Goal: Task Accomplishment & Management: Manage account settings

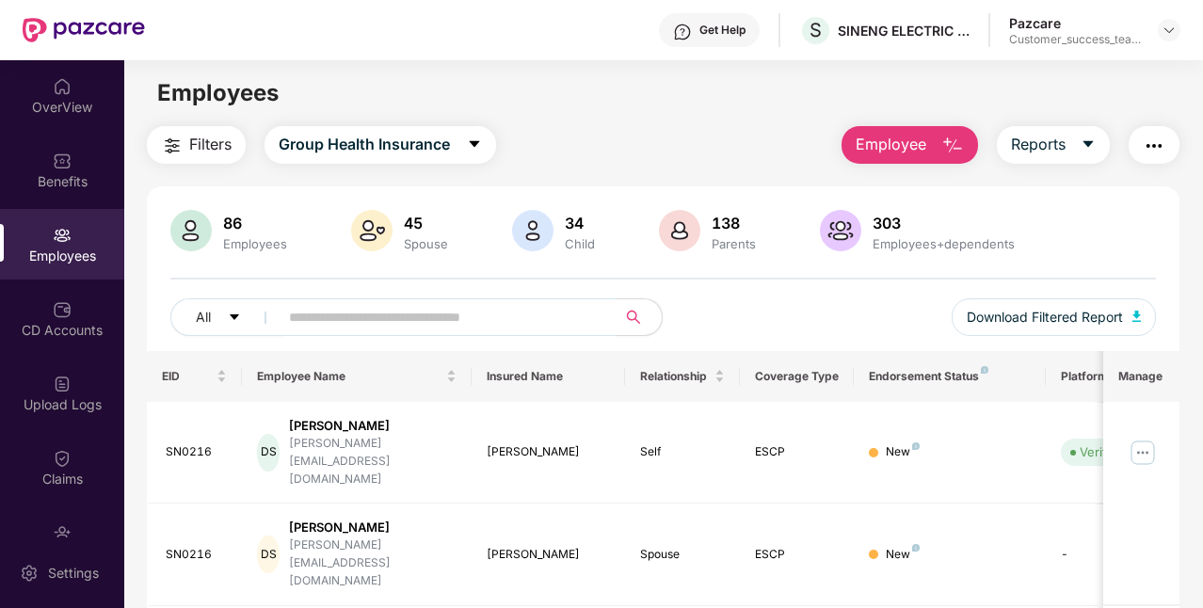
click at [346, 318] on input "text" at bounding box center [440, 317] width 302 height 28
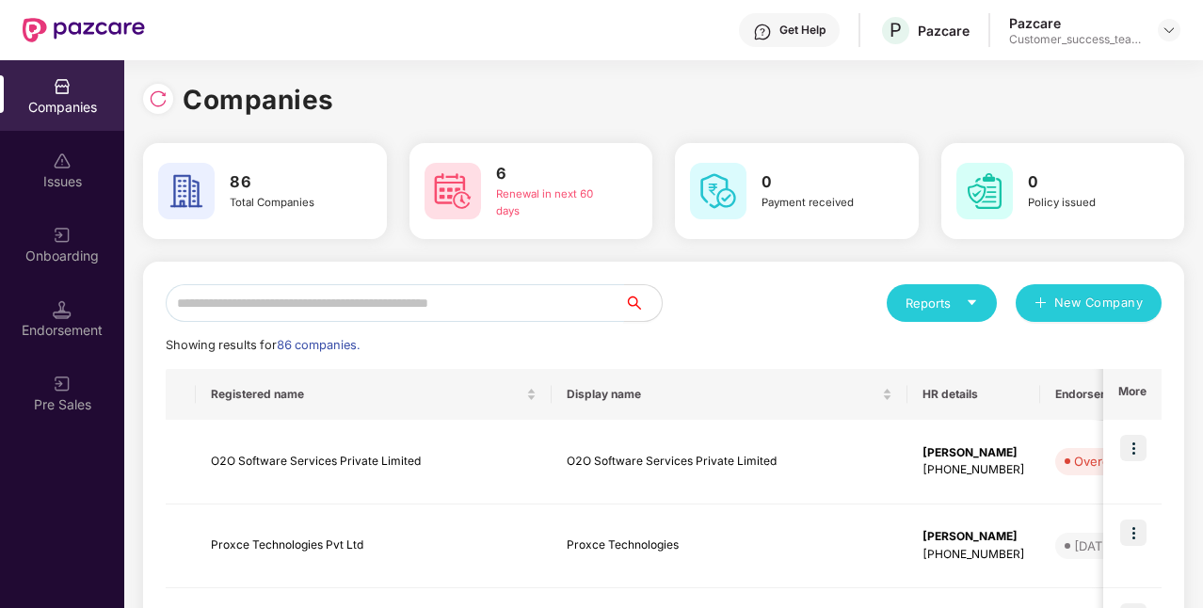
click at [307, 308] on input "text" at bounding box center [395, 303] width 458 height 38
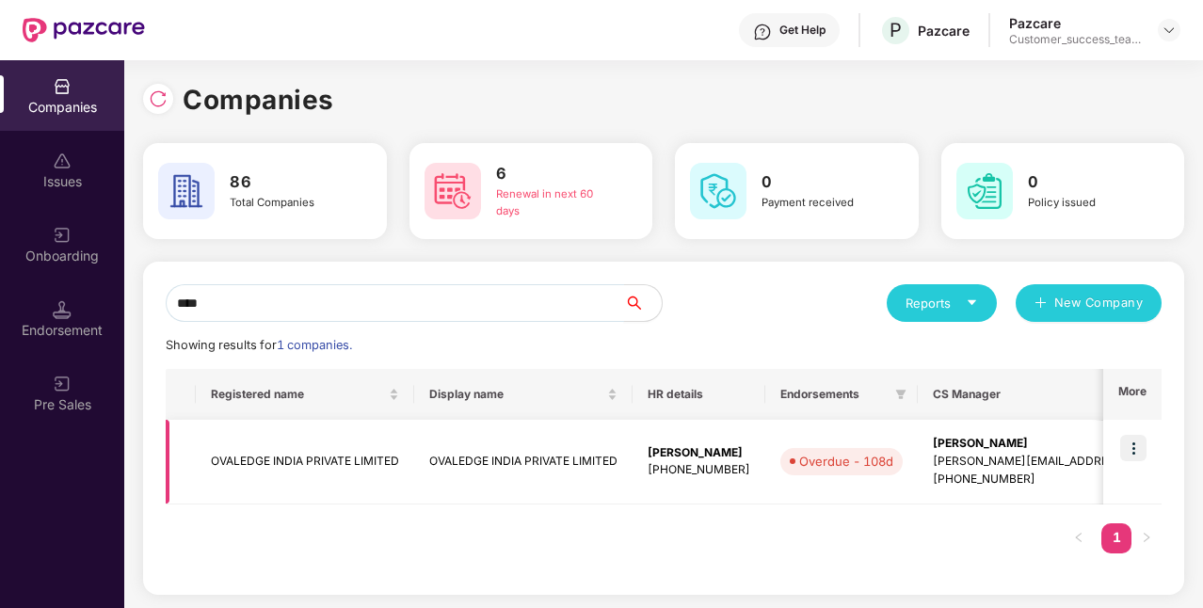
type input "****"
click at [1130, 446] on img at bounding box center [1133, 448] width 26 height 26
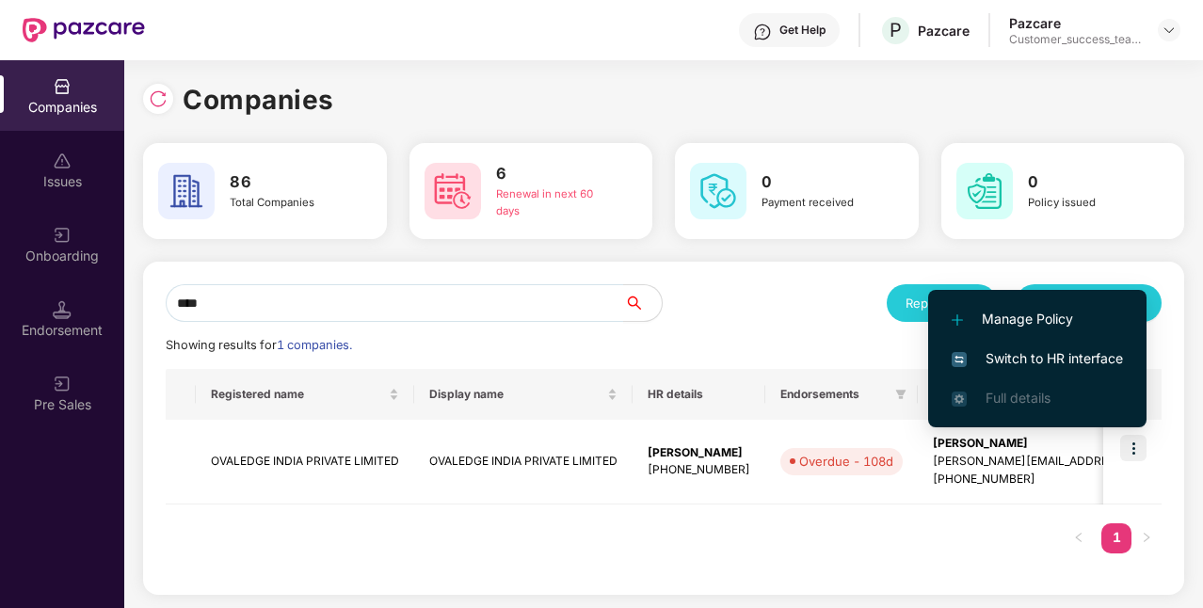
click at [1065, 358] on span "Switch to HR interface" at bounding box center [1037, 358] width 171 height 21
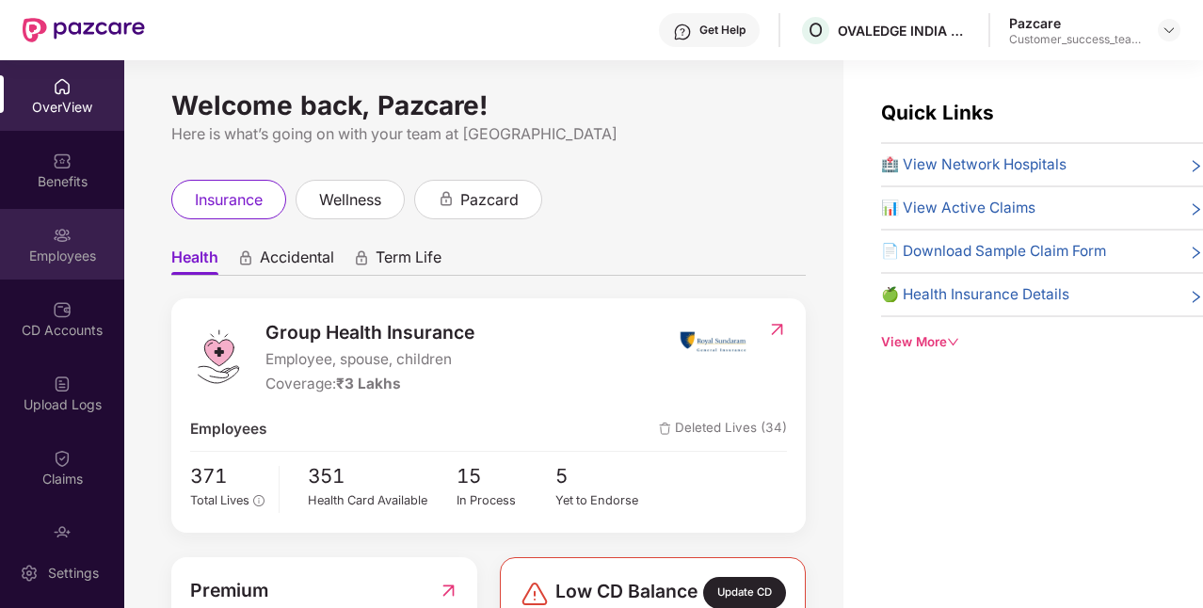
click at [40, 267] on div "Employees" at bounding box center [62, 244] width 124 height 71
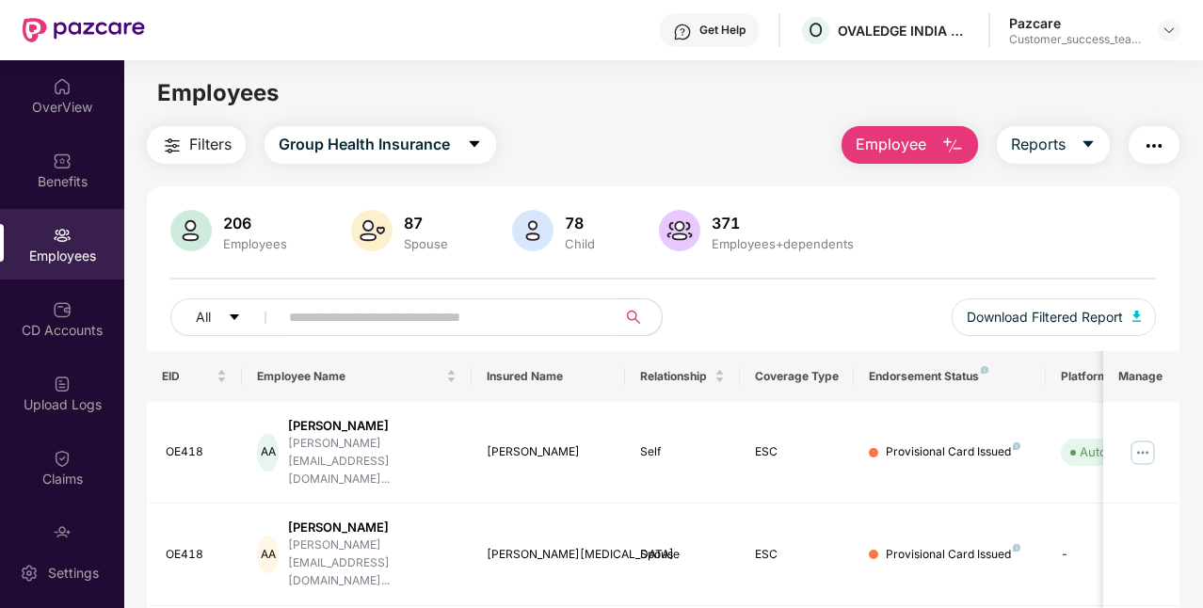
click at [381, 328] on input "text" at bounding box center [440, 317] width 302 height 28
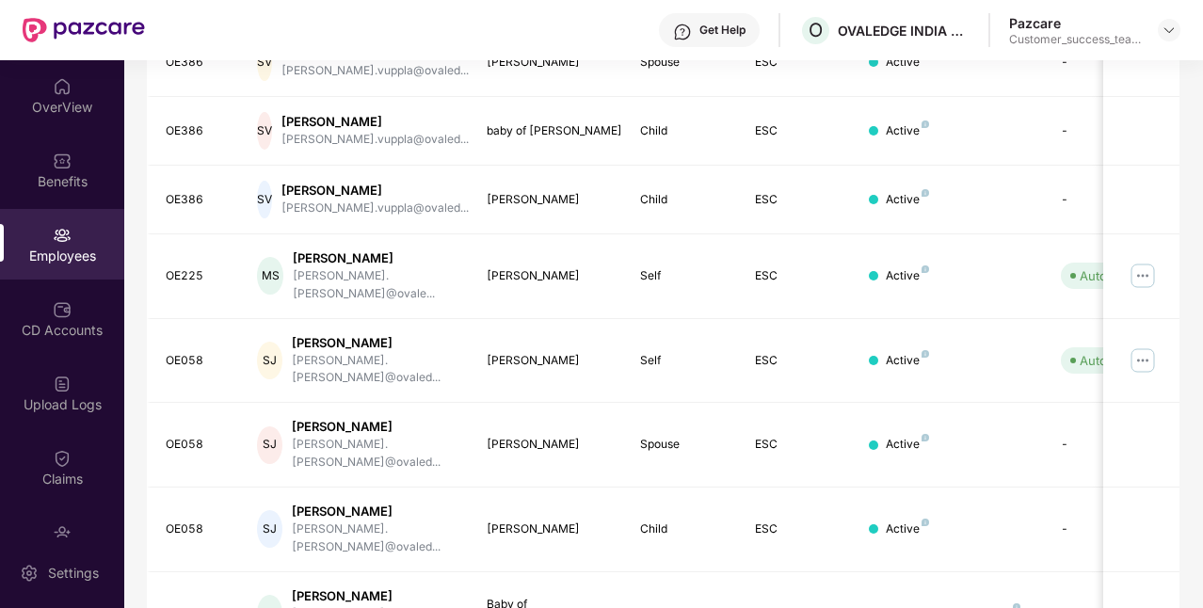
scroll to position [448, 0]
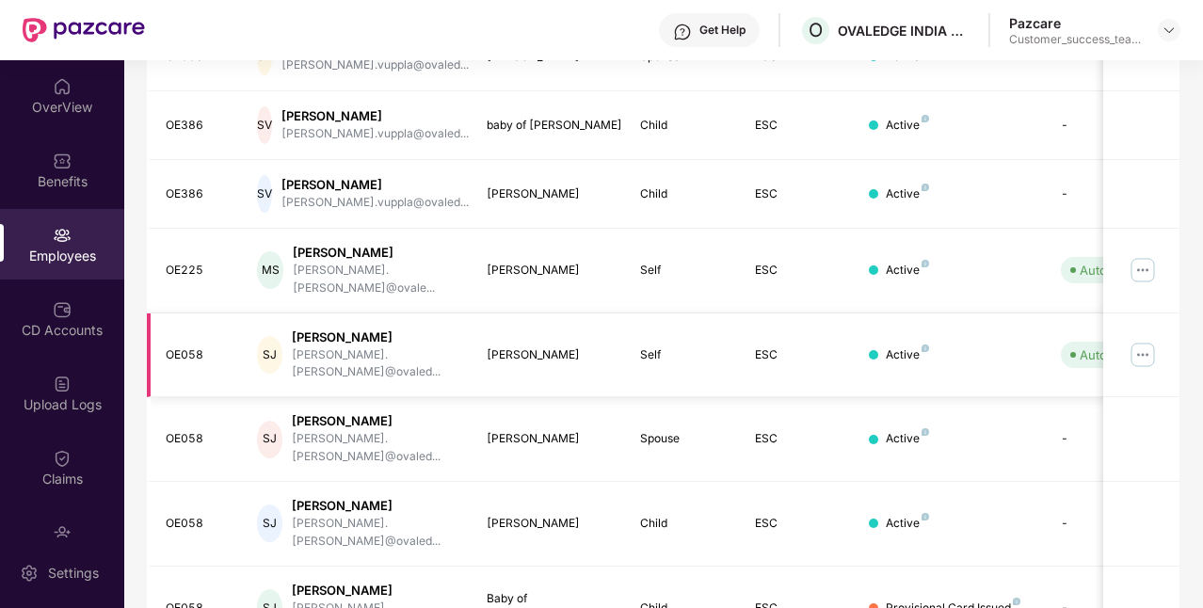
type input "******"
click at [1147, 340] on img at bounding box center [1143, 355] width 30 height 30
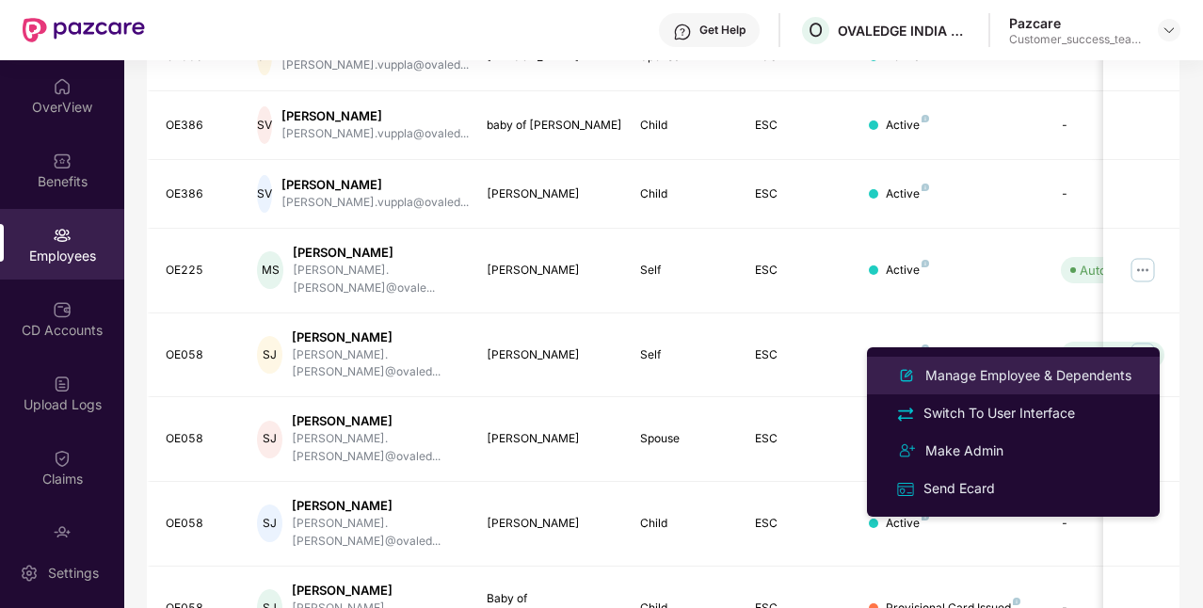
click at [1007, 369] on div "Manage Employee & Dependents" at bounding box center [1029, 375] width 214 height 21
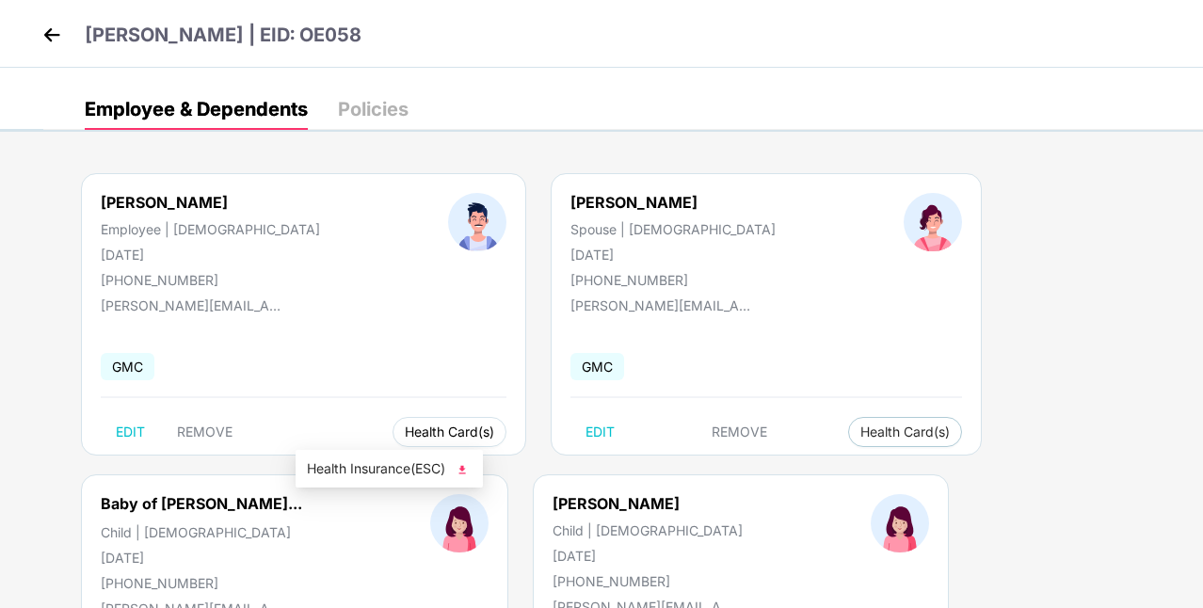
click at [405, 427] on span "Health Card(s)" at bounding box center [449, 431] width 89 height 9
click at [350, 465] on span "Health Insurance(ESC)" at bounding box center [389, 468] width 165 height 21
